Goal: Task Accomplishment & Management: Manage account settings

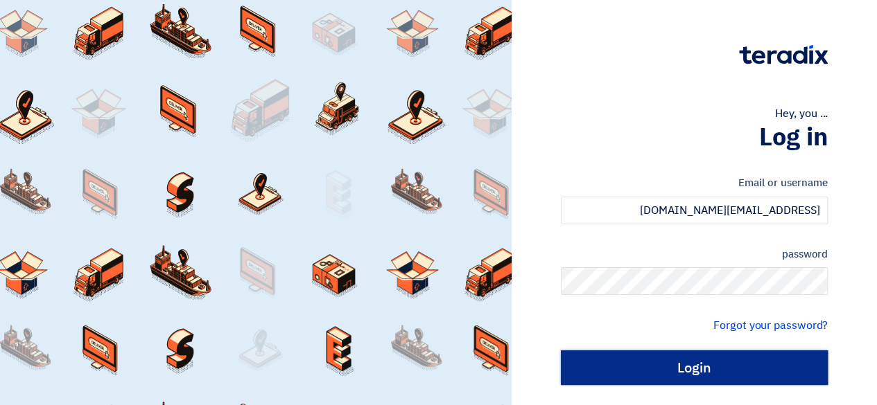
click at [690, 369] on input "Login" at bounding box center [694, 368] width 267 height 35
click at [747, 367] on input "Login" at bounding box center [694, 368] width 267 height 35
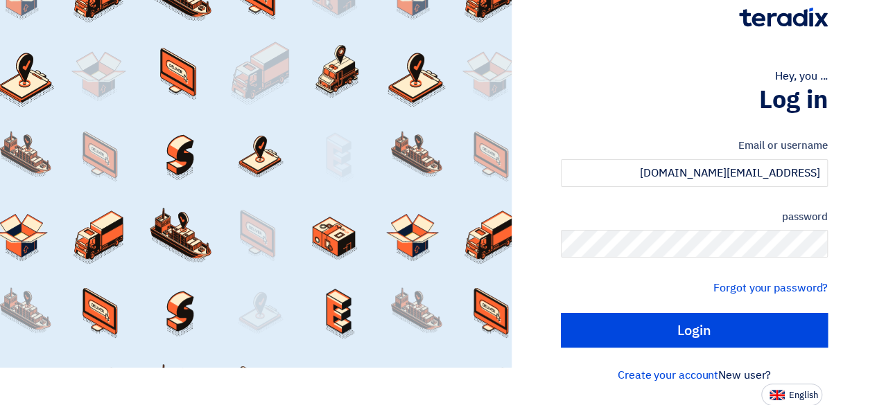
drag, startPoint x: 669, startPoint y: 325, endPoint x: 760, endPoint y: 305, distance: 93.0
click at [760, 305] on form "Email or username [EMAIL_ADDRESS][DOMAIN_NAME] password Forgot your password? L…" at bounding box center [694, 243] width 267 height 210
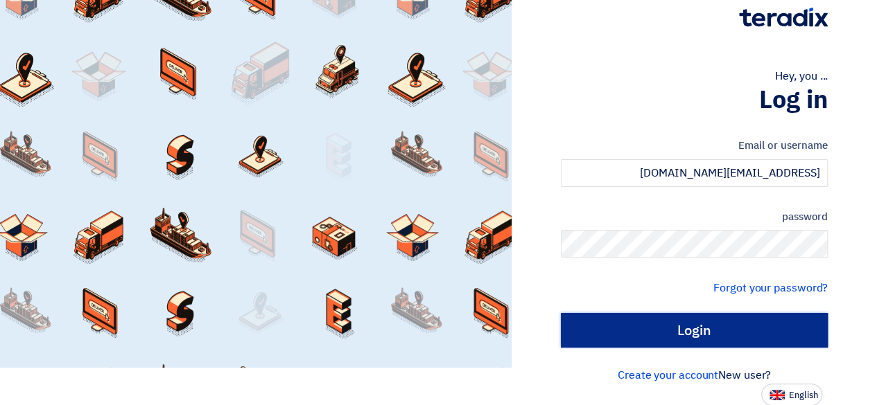
click at [740, 338] on input "Login" at bounding box center [694, 330] width 267 height 35
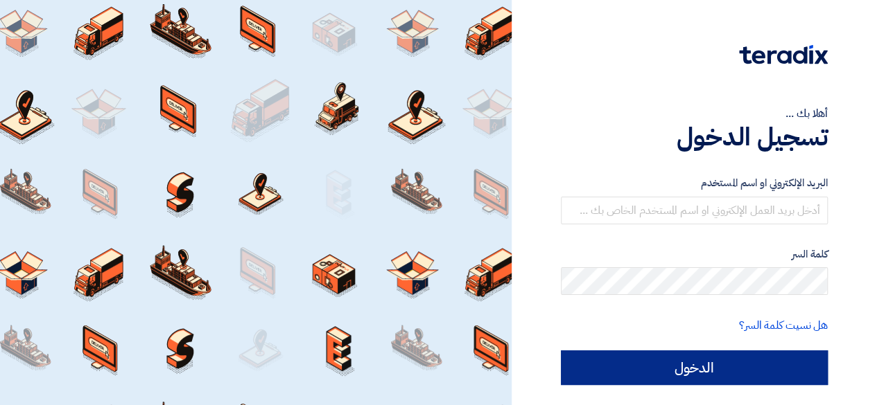
scroll to position [37, 0]
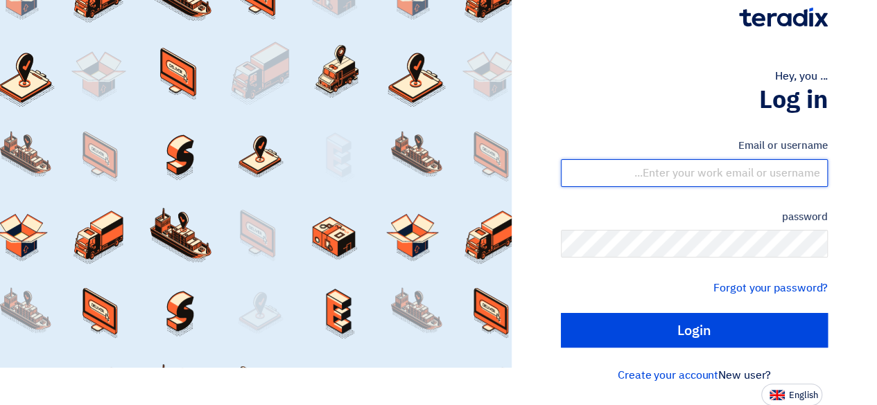
type input "[EMAIL_ADDRESS][DOMAIN_NAME]"
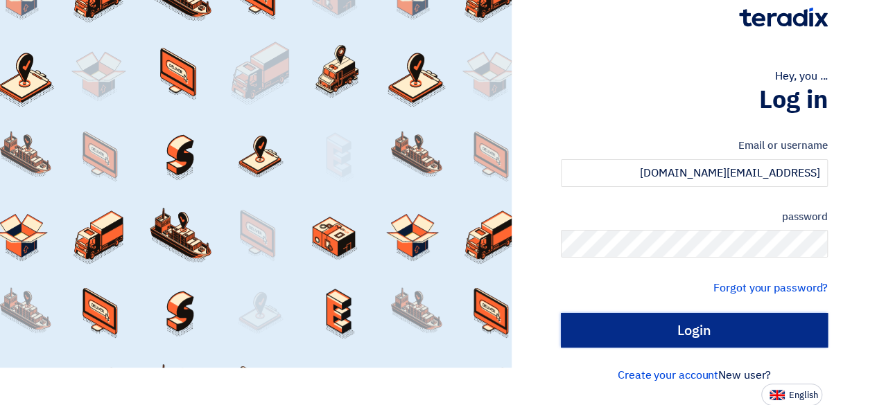
click at [712, 331] on input "Login" at bounding box center [694, 330] width 267 height 35
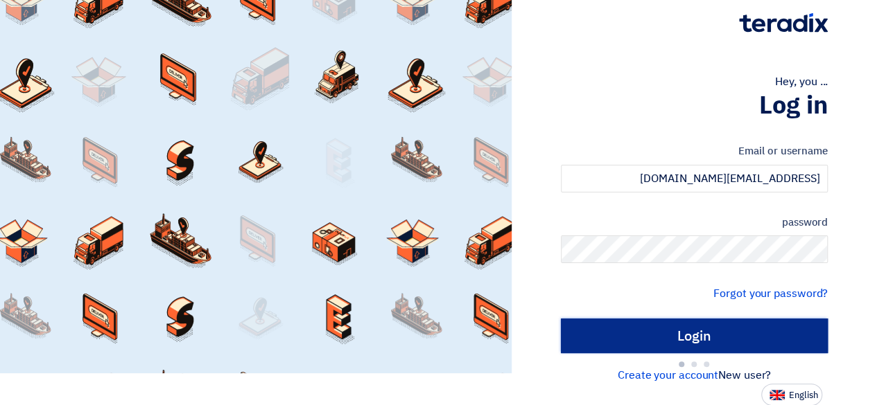
click at [712, 331] on input "Login" at bounding box center [694, 336] width 267 height 35
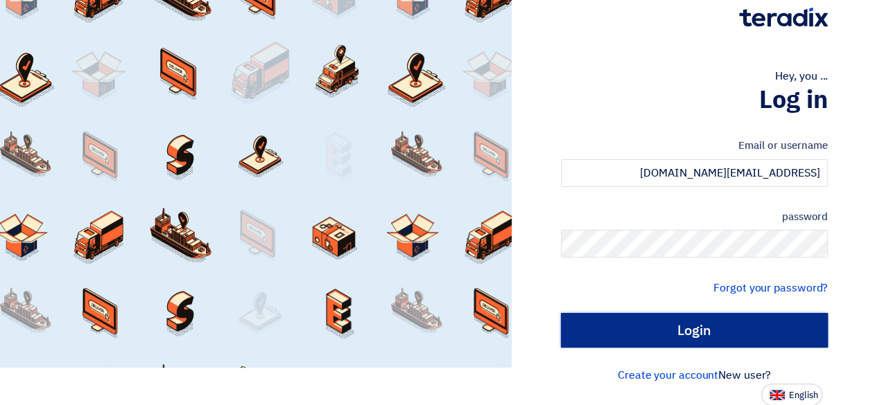
click at [712, 331] on input "Login" at bounding box center [694, 330] width 267 height 35
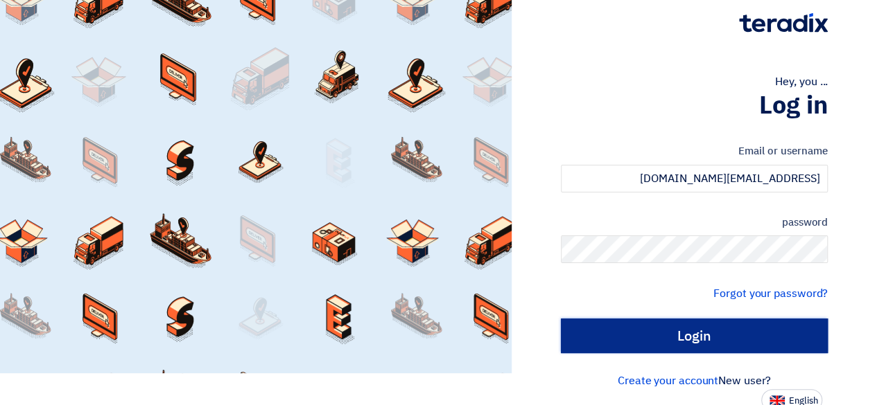
scroll to position [37, 0]
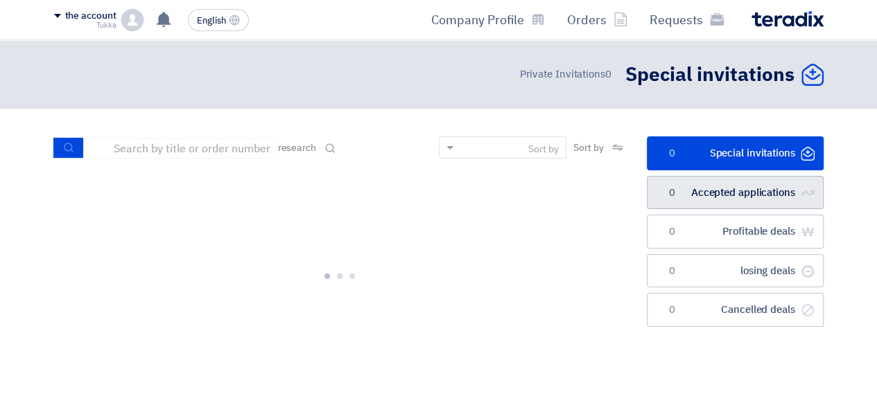
click at [719, 198] on font "Accepted applications" at bounding box center [743, 192] width 104 height 15
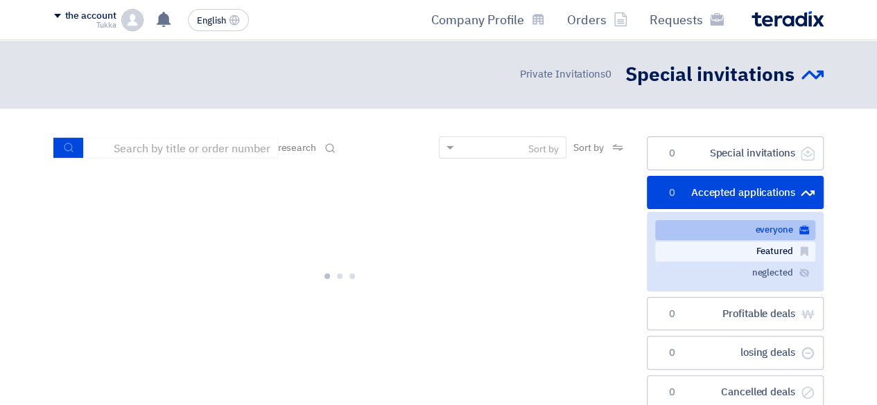
click at [764, 255] on font "Featured" at bounding box center [773, 251] width 37 height 13
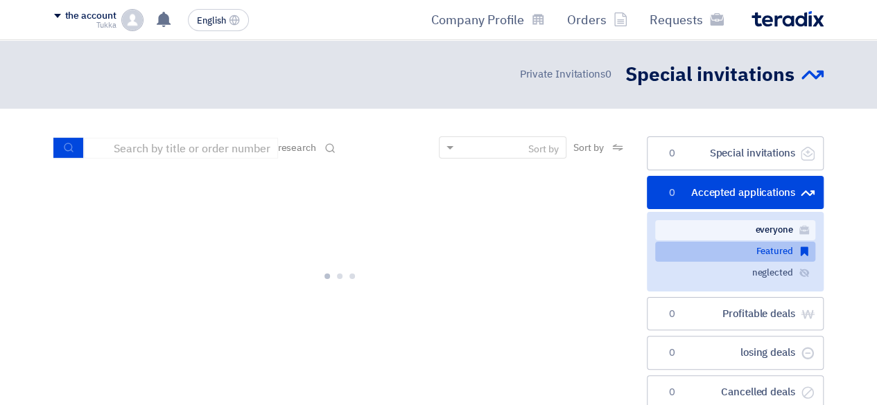
click at [773, 234] on font "everyone" at bounding box center [773, 229] width 37 height 13
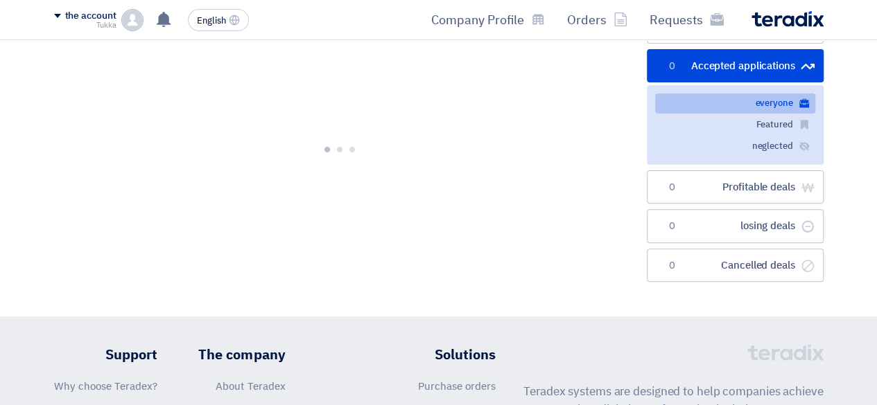
scroll to position [143, 0]
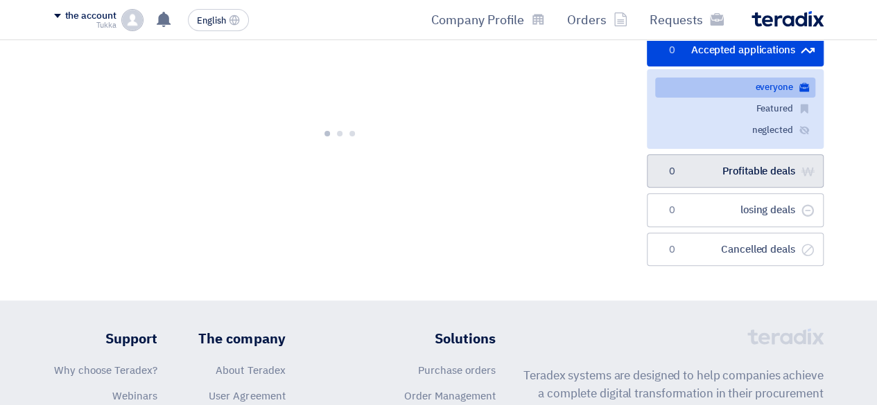
click at [757, 155] on link "صفقات رابحة Profitable deals 0" at bounding box center [735, 172] width 177 height 34
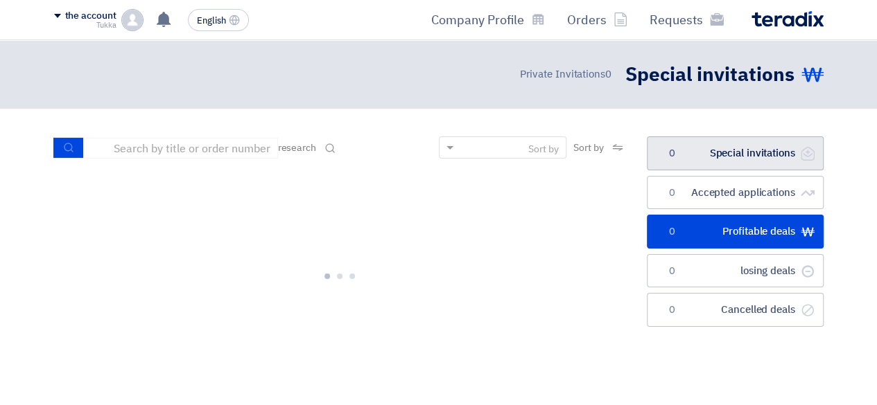
click at [760, 137] on link "الدعوات الخاصة Special invitations 0" at bounding box center [735, 154] width 177 height 34
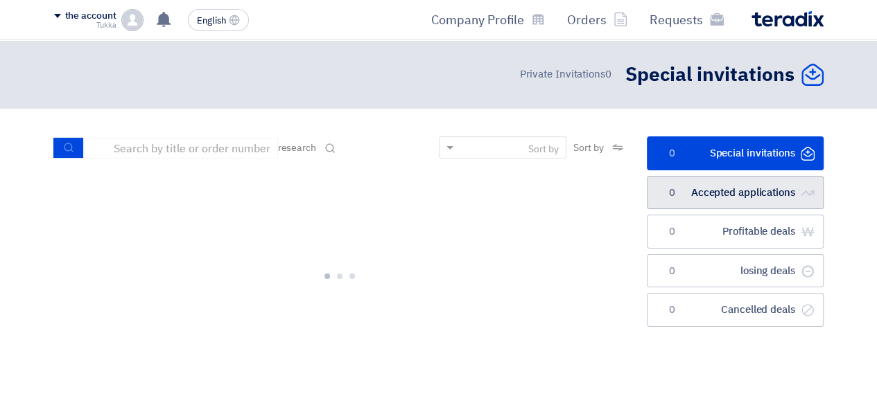
click at [769, 181] on link "الطلبات المقبولة Accepted applications 0" at bounding box center [735, 193] width 177 height 34
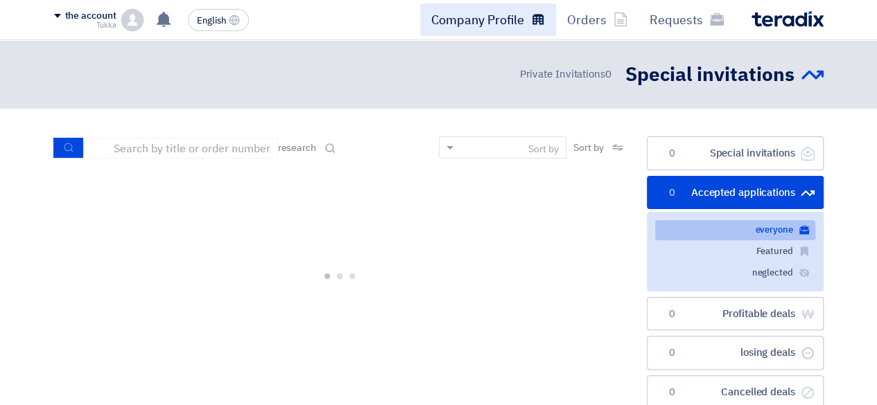
click at [500, 35] on link "Company Profile" at bounding box center [488, 19] width 136 height 33
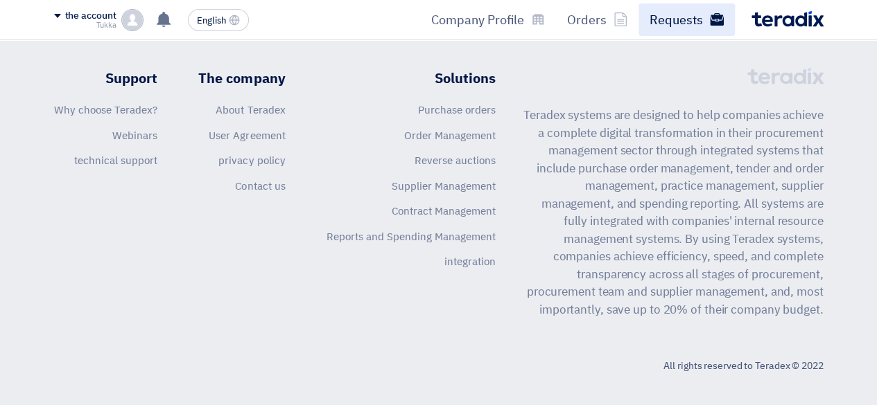
click at [687, 22] on font "Requests" at bounding box center [675, 19] width 53 height 19
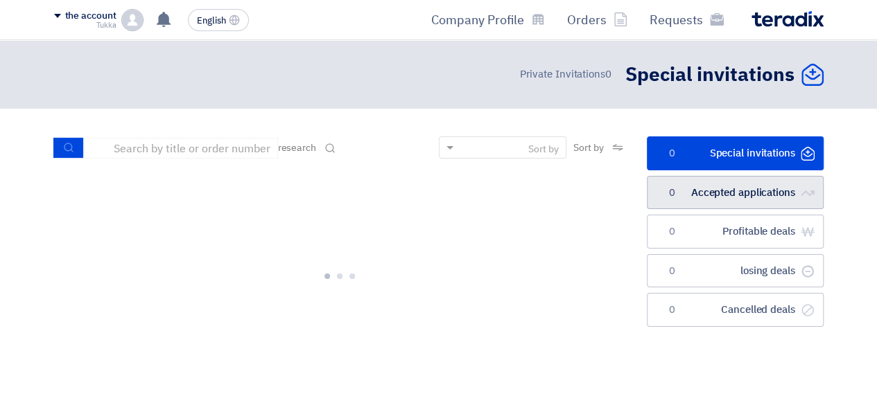
click at [736, 205] on link "الطلبات المقبولة Accepted applications 0" at bounding box center [735, 193] width 177 height 34
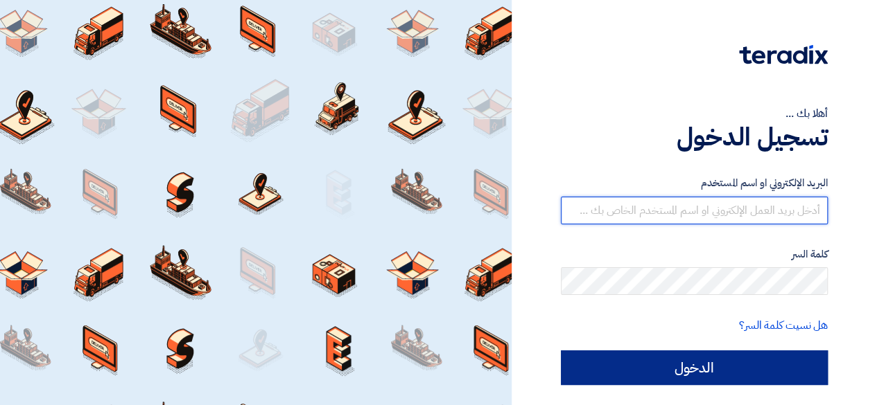
type input "[EMAIL_ADDRESS][DOMAIN_NAME]"
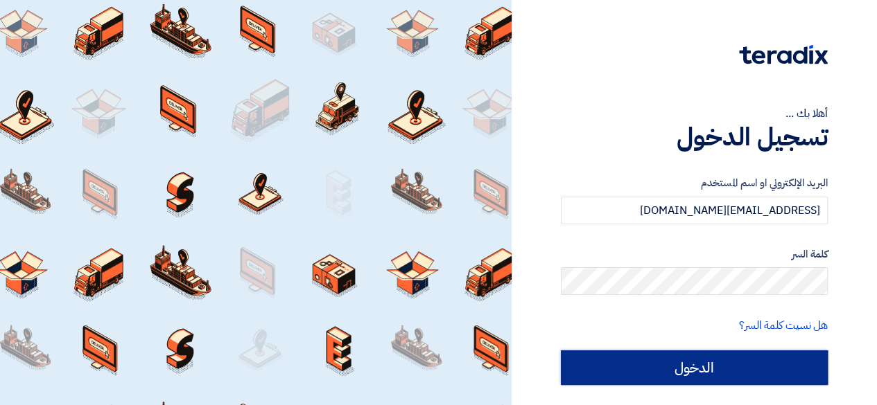
click at [735, 358] on input "الدخول" at bounding box center [694, 368] width 267 height 35
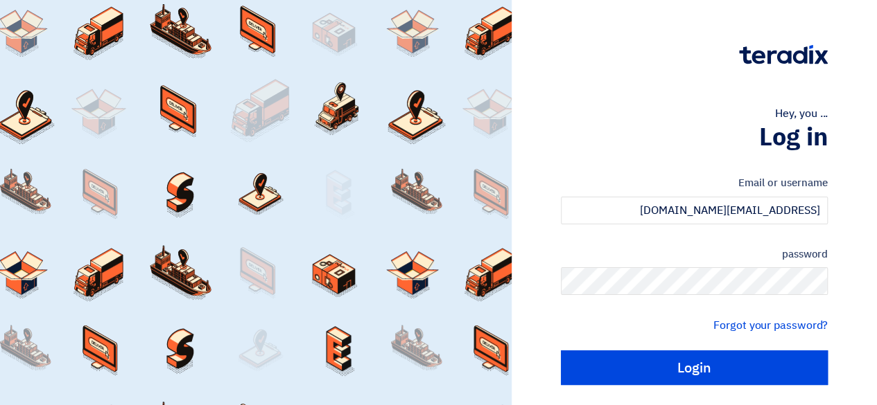
click at [636, 349] on form "Email or username request@shayeaa.com password Forgot your password? Login" at bounding box center [694, 280] width 267 height 210
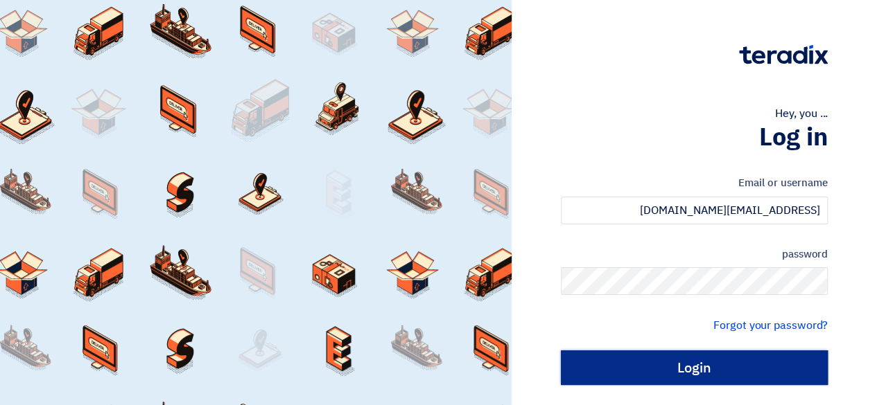
click at [643, 360] on input "Login" at bounding box center [694, 368] width 267 height 35
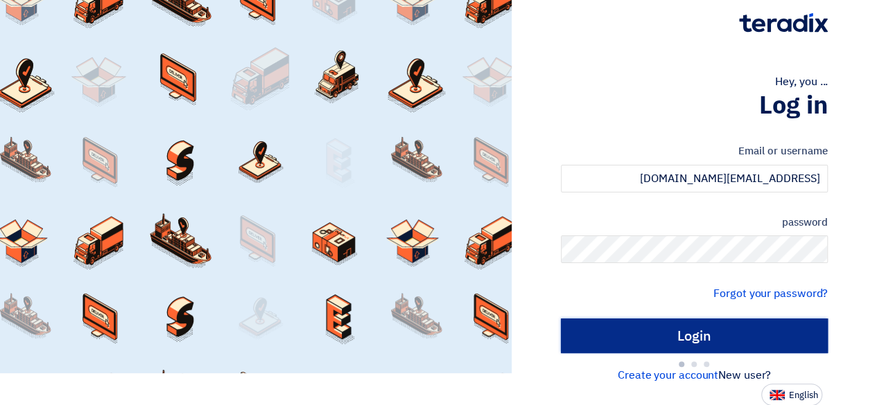
click at [760, 320] on input "Login" at bounding box center [694, 336] width 267 height 35
click at [678, 331] on input "Login" at bounding box center [694, 336] width 267 height 35
